Goal: Task Accomplishment & Management: Manage account settings

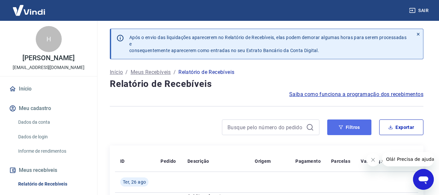
click at [351, 124] on button "Filtros" at bounding box center [349, 127] width 44 height 16
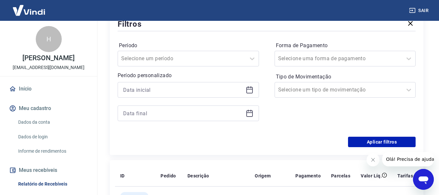
scroll to position [130, 0]
click at [247, 89] on icon at bounding box center [250, 88] width 7 height 1
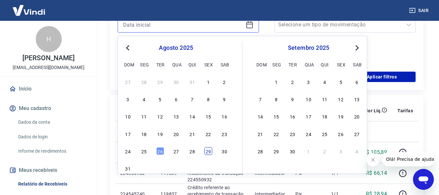
scroll to position [195, 0]
click at [142, 151] on div "25" at bounding box center [144, 151] width 8 height 8
type input "[DATE]"
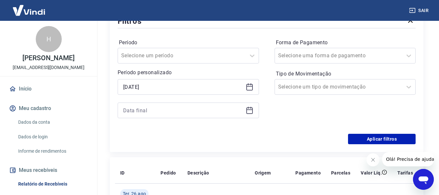
scroll to position [130, 0]
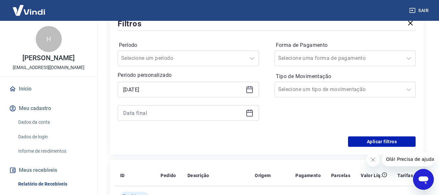
click at [252, 112] on icon at bounding box center [250, 113] width 8 height 8
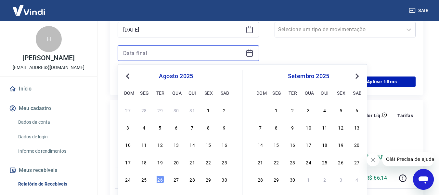
scroll to position [195, 0]
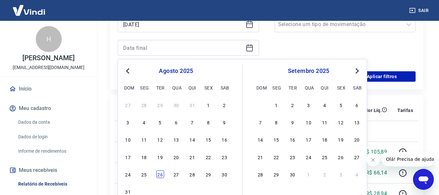
click at [161, 173] on div "26" at bounding box center [160, 174] width 8 height 8
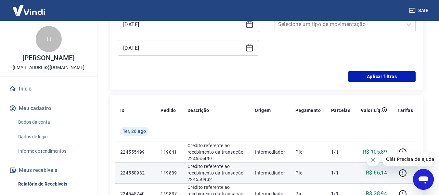
type input "[DATE]"
click at [162, 174] on p "119839" at bounding box center [169, 172] width 16 height 7
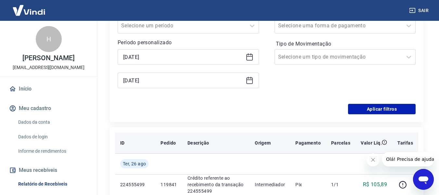
scroll to position [98, 0]
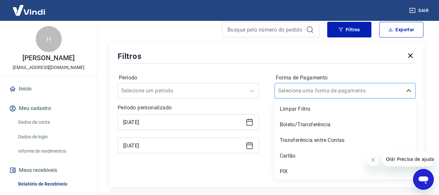
click at [334, 90] on input "Forma de Pagamento" at bounding box center [311, 91] width 66 height 8
click at [285, 173] on div "PIX" at bounding box center [345, 171] width 141 height 13
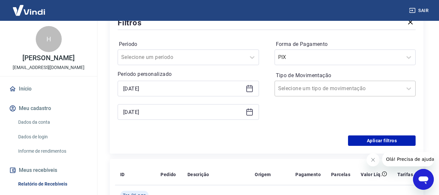
scroll to position [163, 0]
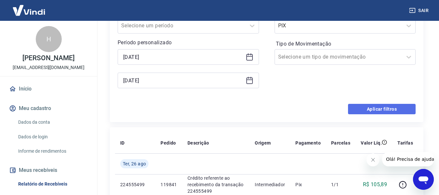
click at [373, 109] on button "Aplicar filtros" at bounding box center [382, 109] width 68 height 10
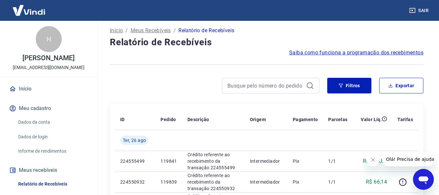
scroll to position [33, 0]
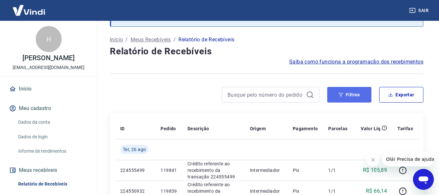
click at [339, 93] on button "Filtros" at bounding box center [349, 95] width 44 height 16
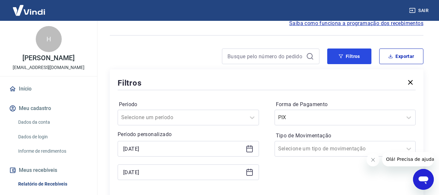
scroll to position [130, 0]
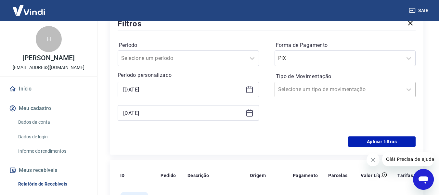
click at [331, 89] on input "Tipo de Movimentação" at bounding box center [311, 90] width 66 height 8
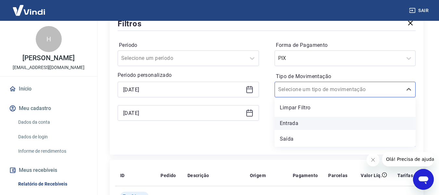
click at [297, 124] on div "Entrada" at bounding box center [345, 123] width 141 height 13
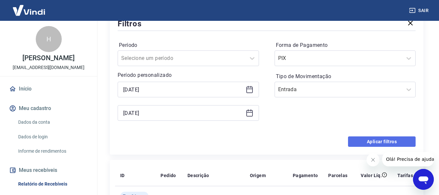
click at [378, 140] on button "Aplicar filtros" at bounding box center [382, 141] width 68 height 10
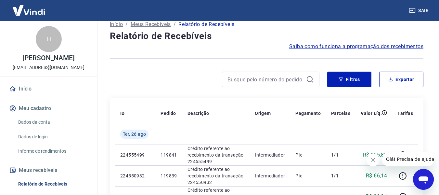
scroll to position [33, 0]
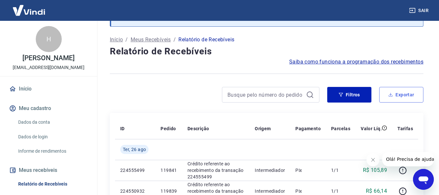
click at [411, 94] on button "Exportar" at bounding box center [402, 95] width 44 height 16
type input "[DATE]"
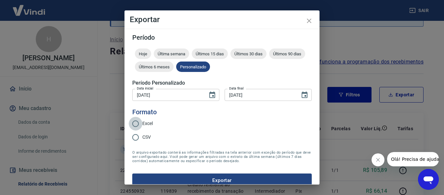
drag, startPoint x: 134, startPoint y: 121, endPoint x: 144, endPoint y: 133, distance: 16.2
click at [138, 122] on input "Excel" at bounding box center [136, 124] width 14 height 14
radio input "true"
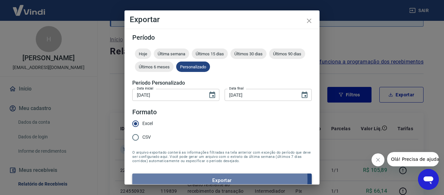
click at [207, 179] on button "Exportar" at bounding box center [222, 180] width 180 height 14
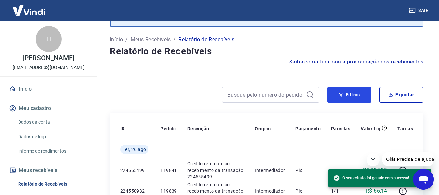
click at [357, 96] on button "Filtros" at bounding box center [349, 95] width 44 height 16
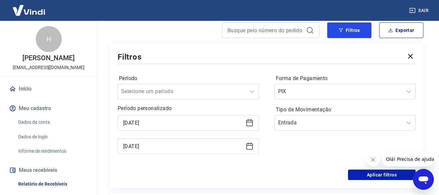
scroll to position [98, 0]
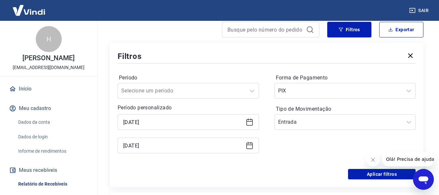
click at [253, 125] on icon at bounding box center [250, 122] width 8 height 8
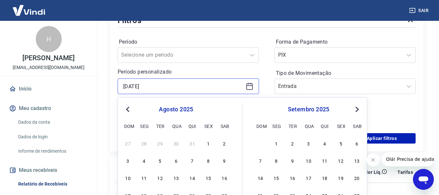
scroll to position [195, 0]
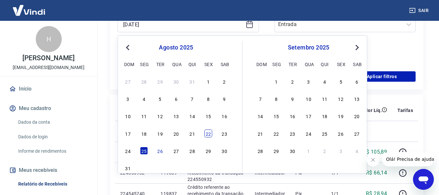
click at [212, 133] on div "22" at bounding box center [209, 133] width 8 height 8
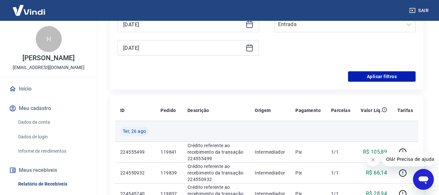
type input "[DATE]"
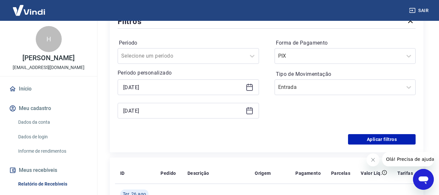
scroll to position [130, 0]
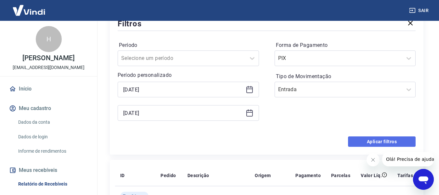
click at [367, 143] on button "Aplicar filtros" at bounding box center [382, 141] width 68 height 10
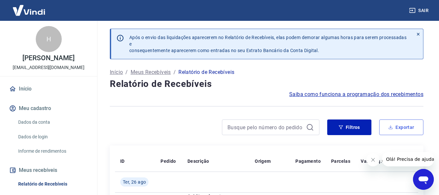
click at [397, 127] on button "Exportar" at bounding box center [402, 127] width 44 height 16
type input "[DATE]"
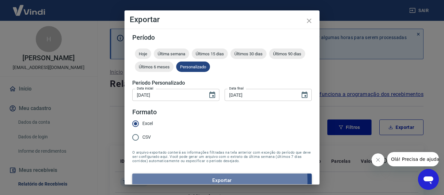
click at [182, 181] on button "Exportar" at bounding box center [222, 180] width 180 height 14
